Goal: Information Seeking & Learning: Learn about a topic

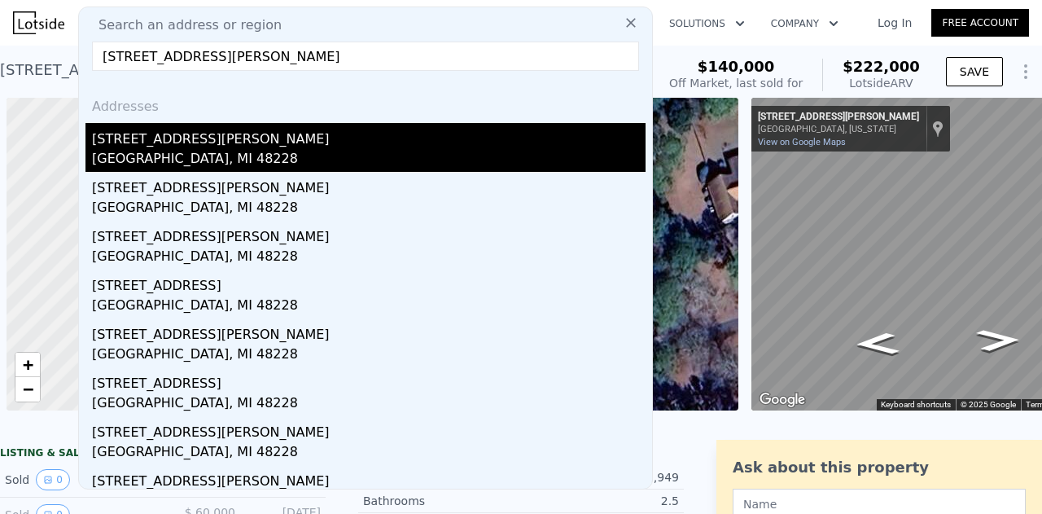
scroll to position [0, 94]
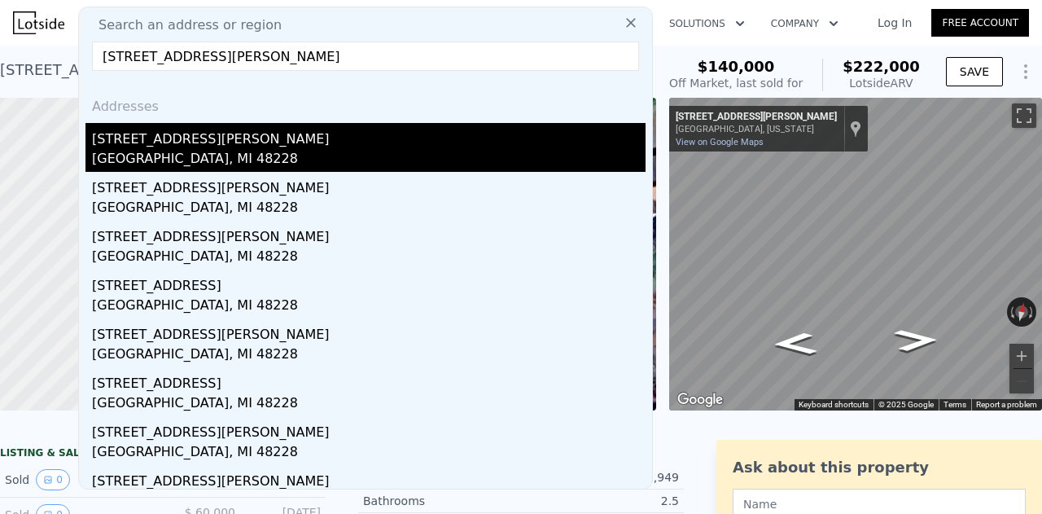
type input "[STREET_ADDRESS][PERSON_NAME]"
click at [216, 147] on div "[STREET_ADDRESS][PERSON_NAME]" at bounding box center [369, 136] width 554 height 26
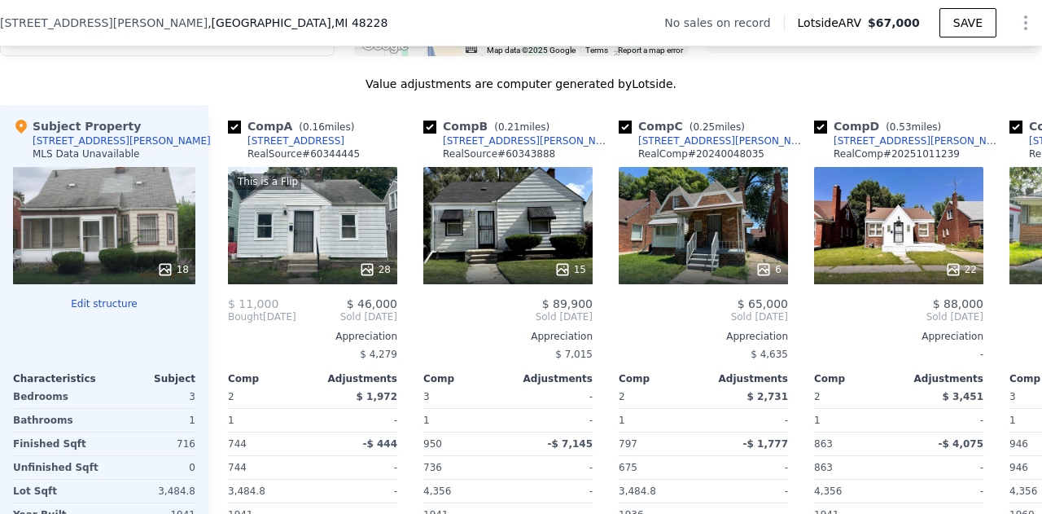
scroll to position [0, 68]
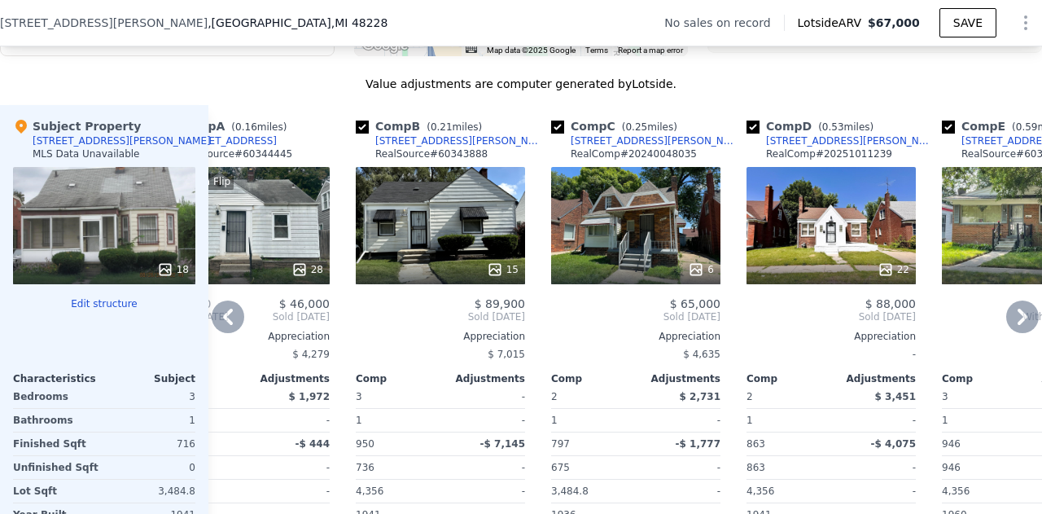
click at [463, 278] on div "15" at bounding box center [440, 269] width 155 height 16
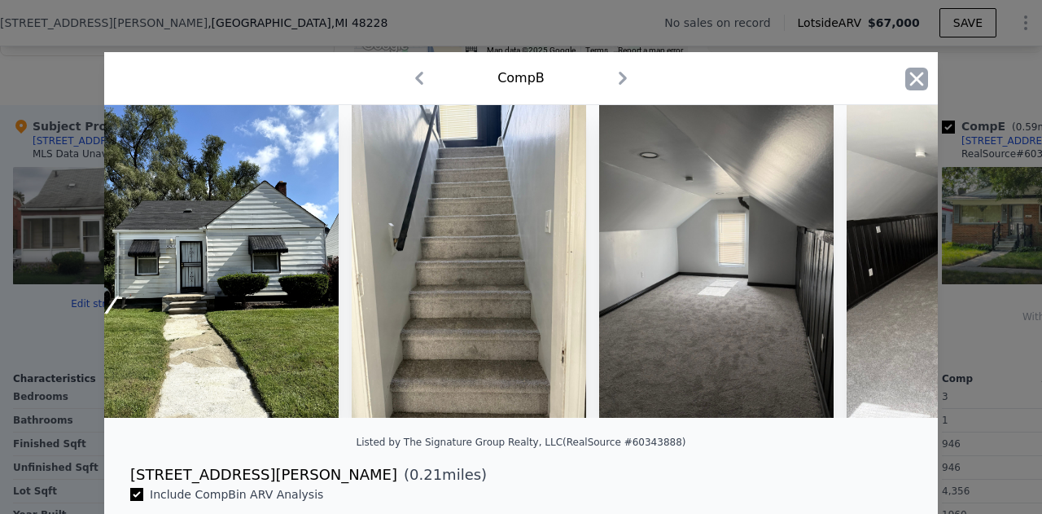
click at [905, 72] on icon "button" at bounding box center [916, 79] width 23 height 23
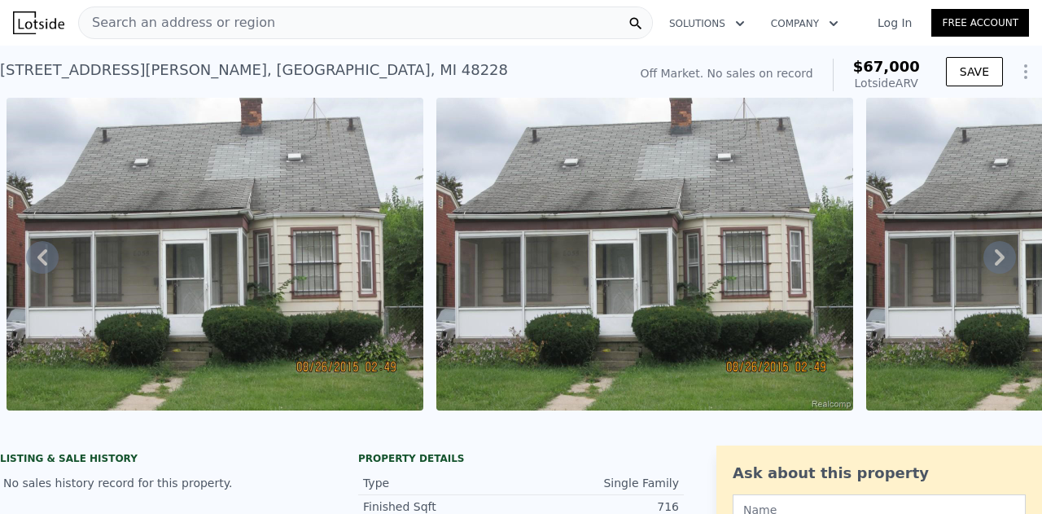
click at [160, 19] on span "Search an address or region" at bounding box center [177, 23] width 196 height 20
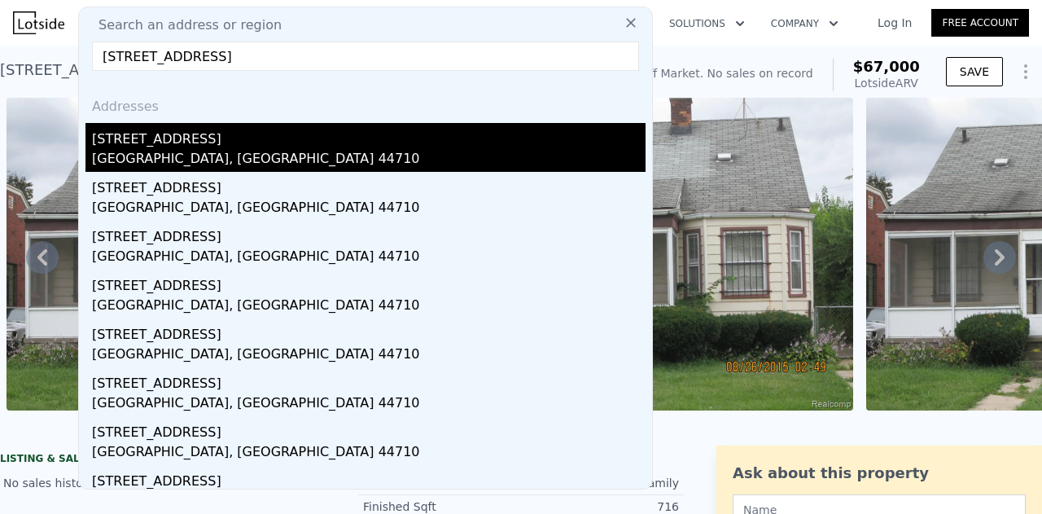
type input "[STREET_ADDRESS]"
click at [185, 157] on div "[GEOGRAPHIC_DATA], [GEOGRAPHIC_DATA] 44710" at bounding box center [369, 160] width 554 height 23
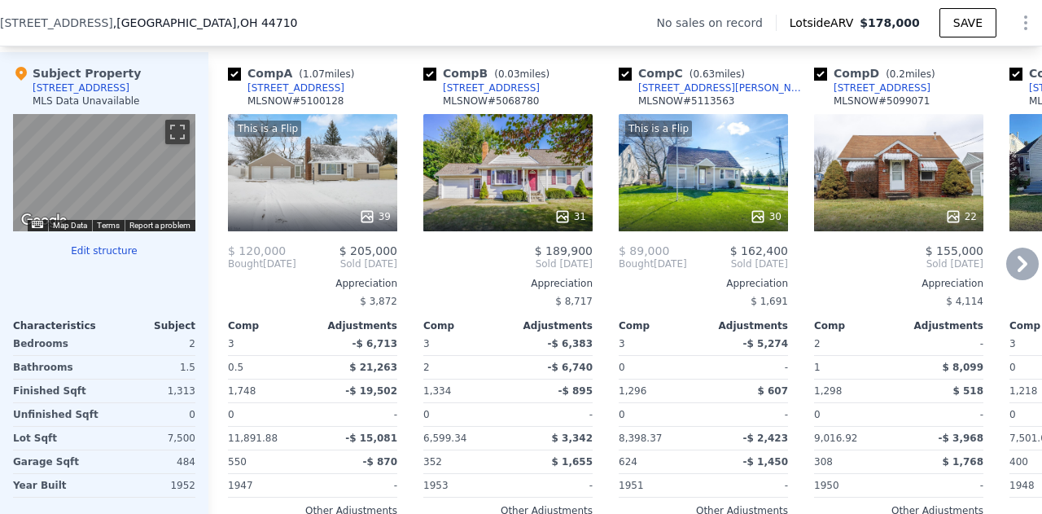
click at [516, 197] on div "31" at bounding box center [507, 172] width 169 height 117
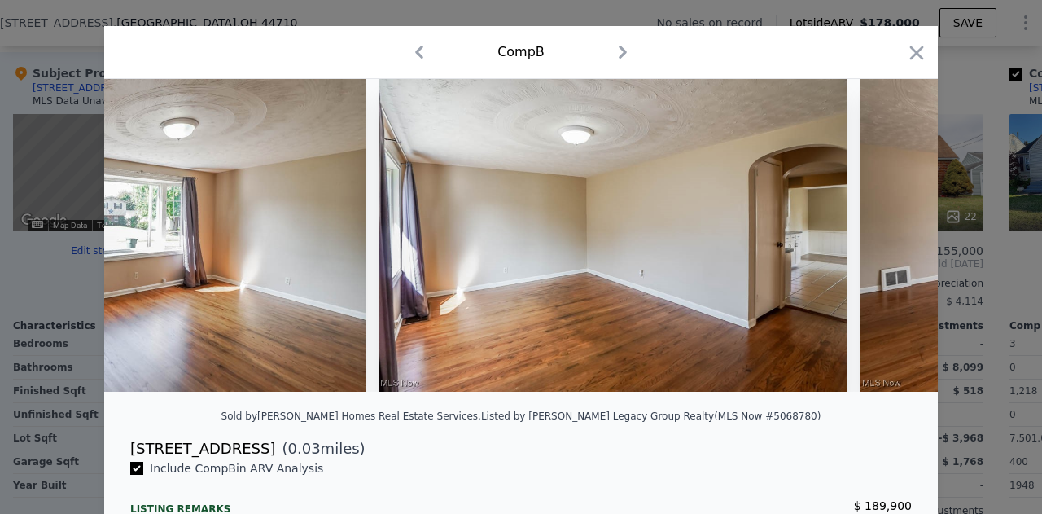
scroll to position [0, 690]
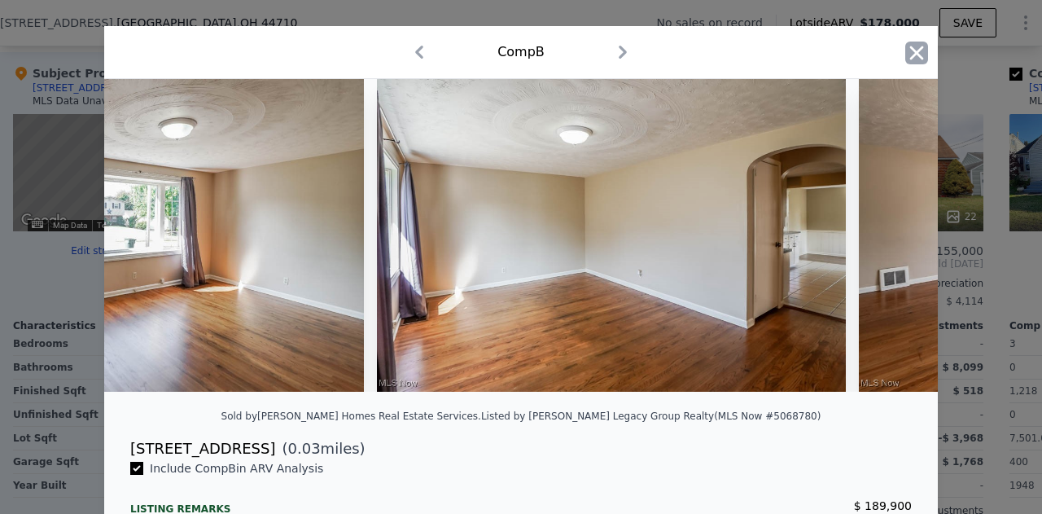
click at [910, 53] on icon "button" at bounding box center [917, 53] width 14 height 14
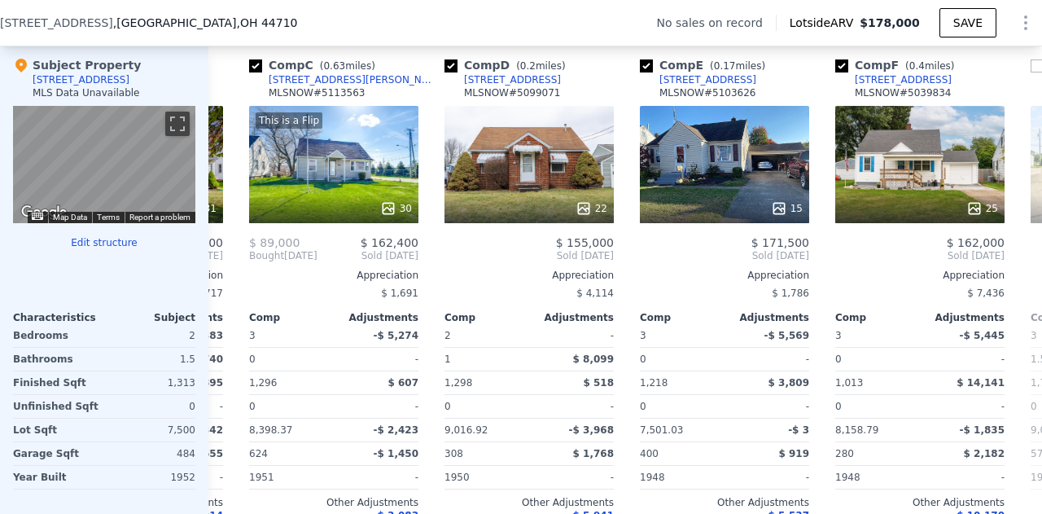
scroll to position [0, 375]
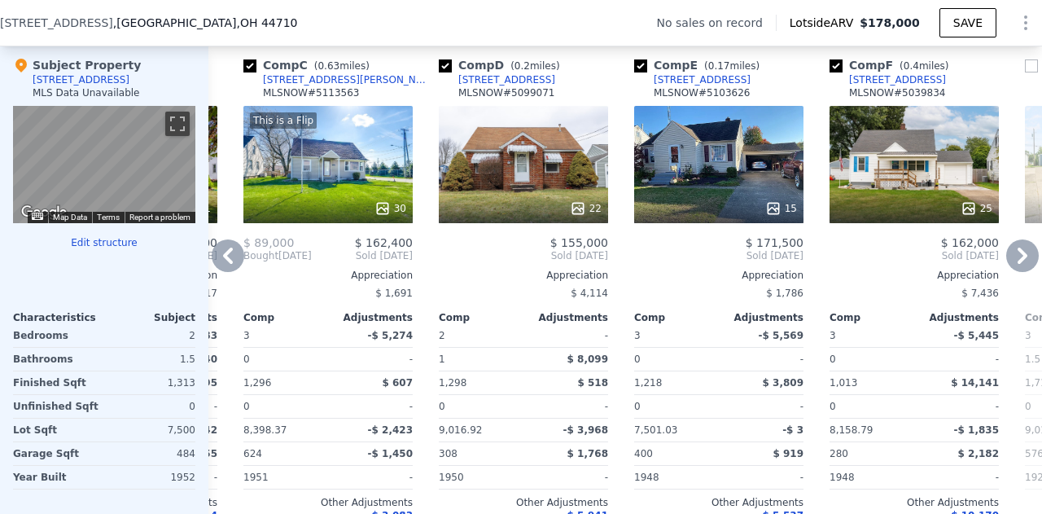
click at [700, 195] on div "15" at bounding box center [718, 164] width 169 height 117
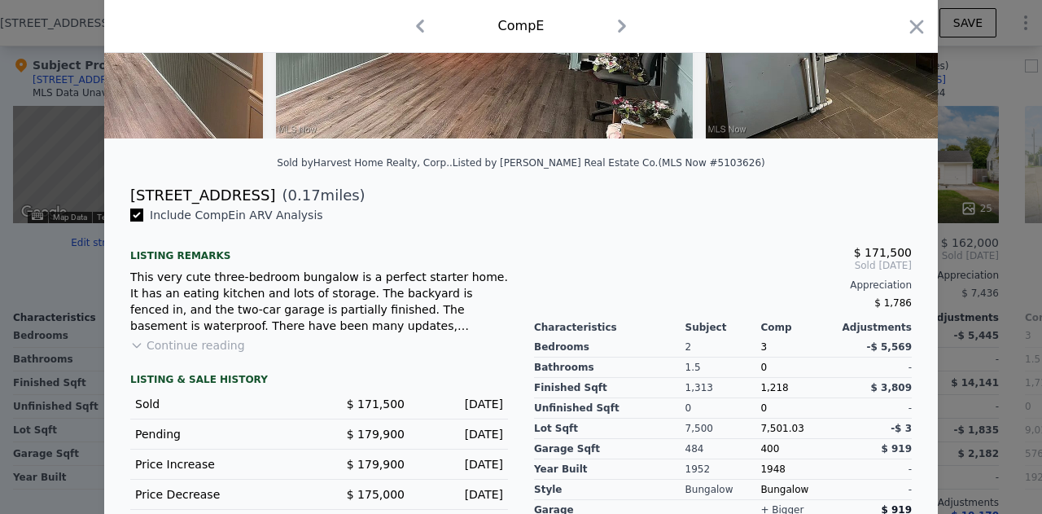
scroll to position [303, 0]
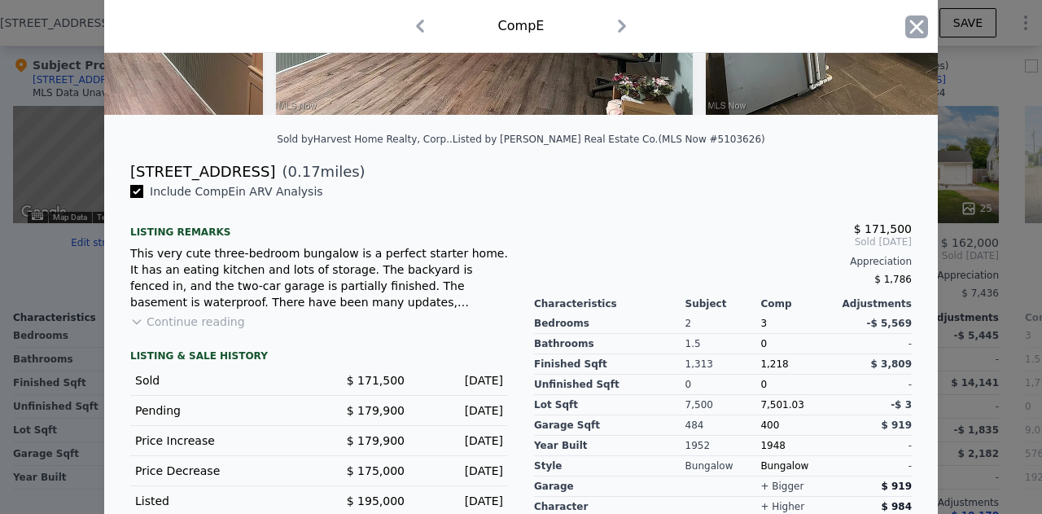
click at [916, 30] on icon "button" at bounding box center [916, 26] width 23 height 23
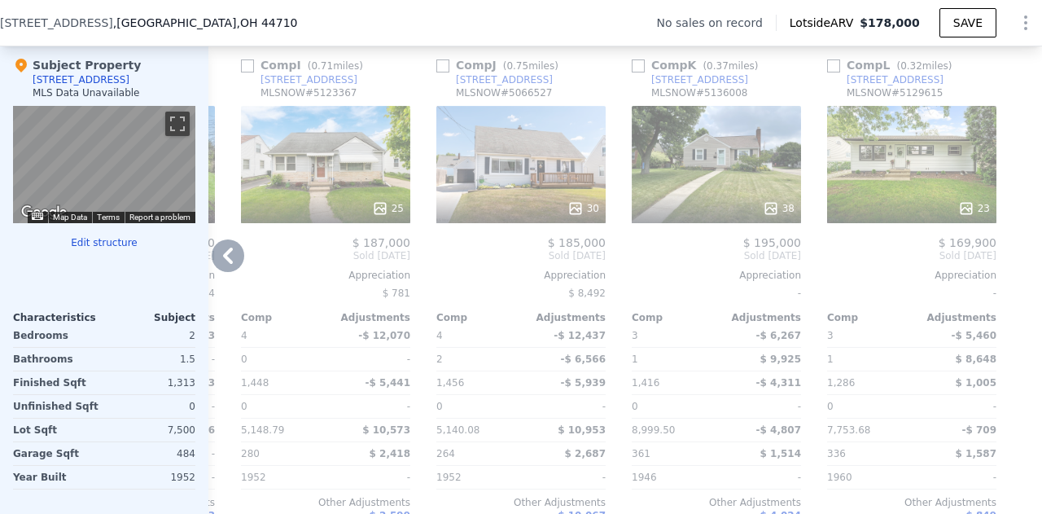
scroll to position [1581, 0]
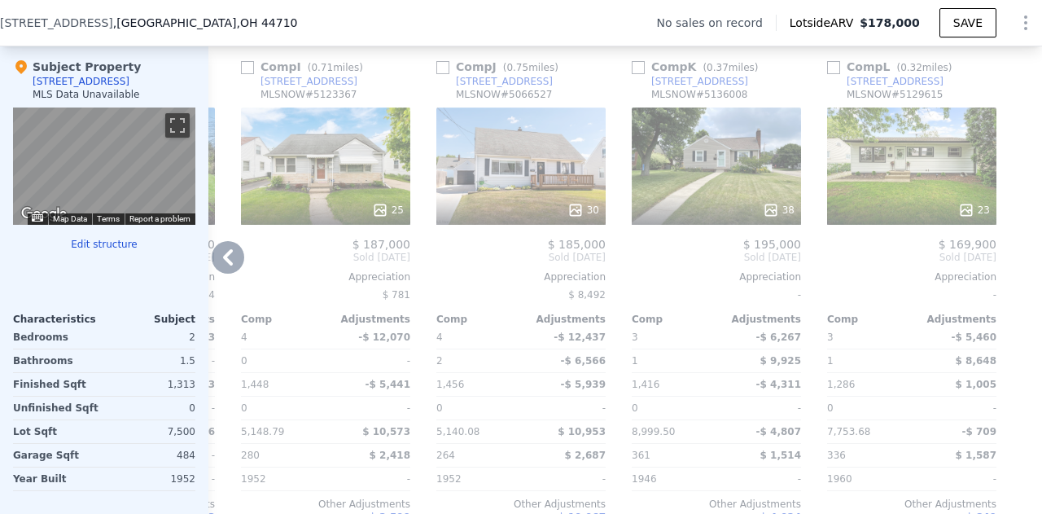
click at [707, 203] on div "38" at bounding box center [716, 165] width 169 height 117
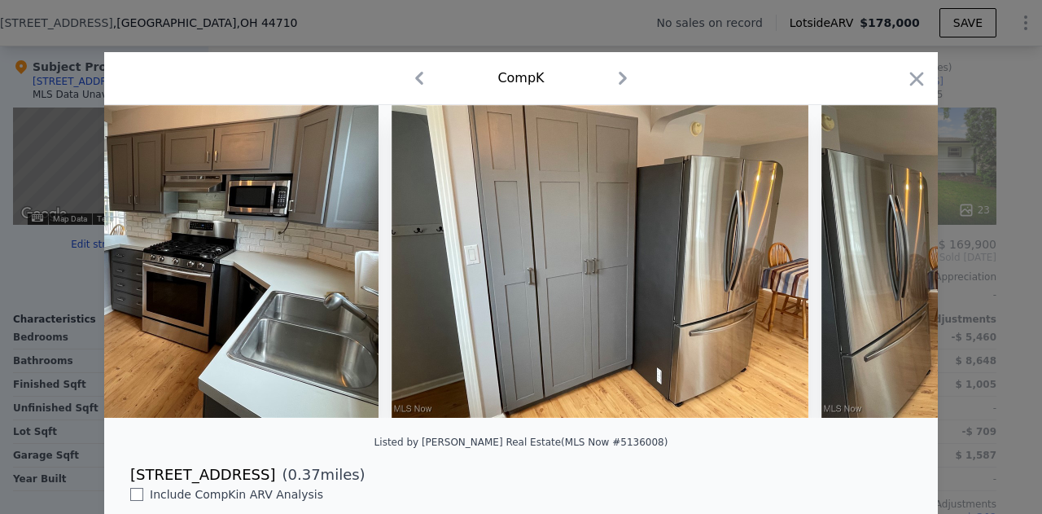
scroll to position [201, 0]
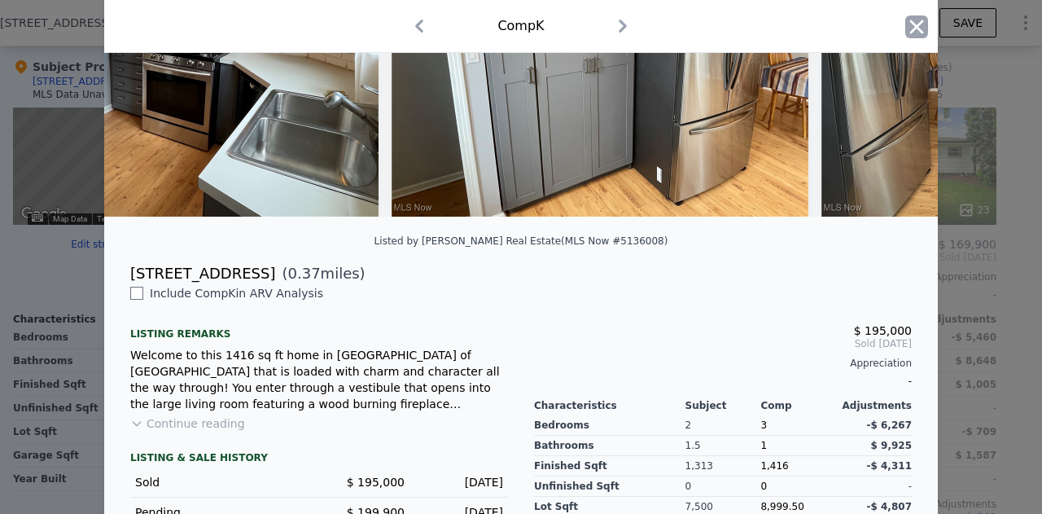
click at [905, 26] on icon "button" at bounding box center [916, 26] width 23 height 23
